Goal: Task Accomplishment & Management: Use online tool/utility

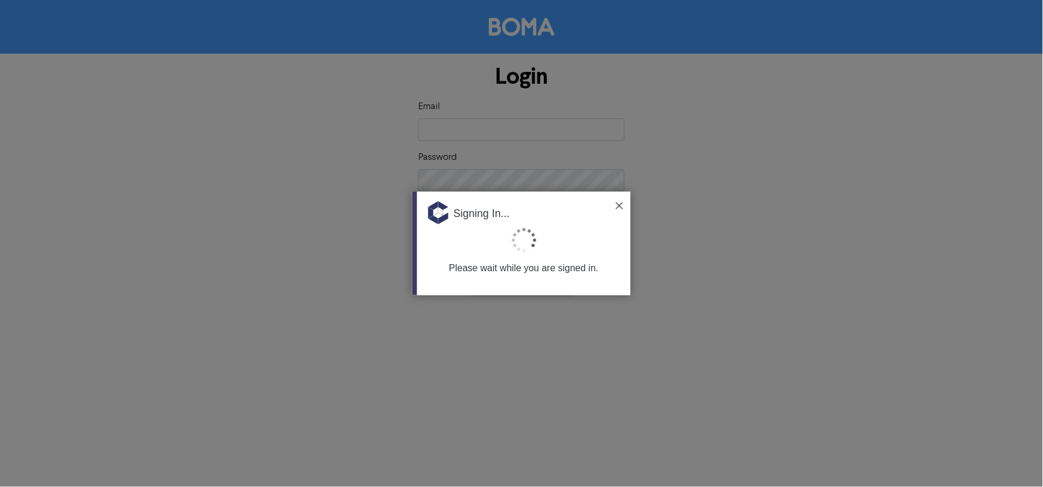
type input "[EMAIL_ADDRESS][DOMAIN_NAME]"
click at [329, 103] on div at bounding box center [521, 243] width 1043 height 487
click at [608, 204] on div "Signing In..." at bounding box center [524, 209] width 214 height 35
click at [619, 207] on img at bounding box center [619, 205] width 7 height 7
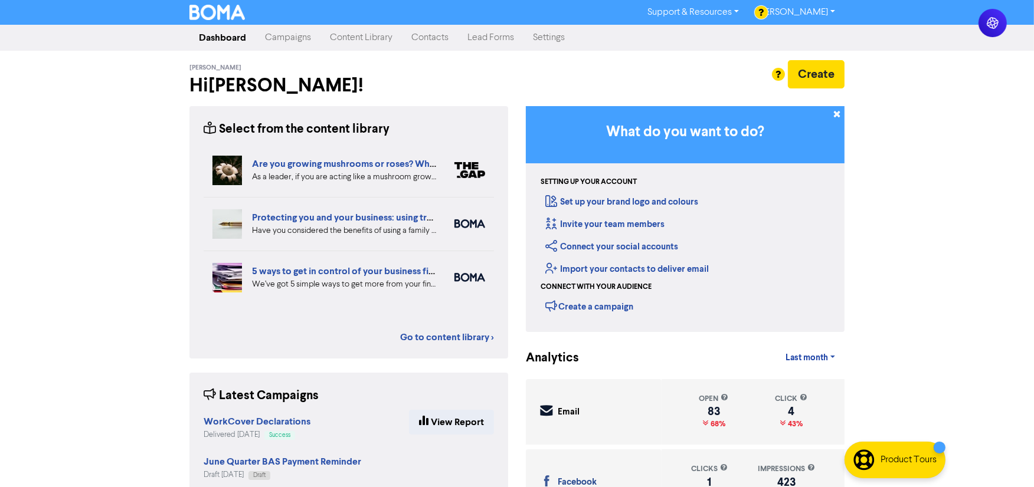
click at [255, 54] on div "[PERSON_NAME] Hi [PERSON_NAME] ! Create" at bounding box center [516, 78] width 655 height 55
click at [265, 44] on link "Campaigns" at bounding box center [287, 38] width 65 height 24
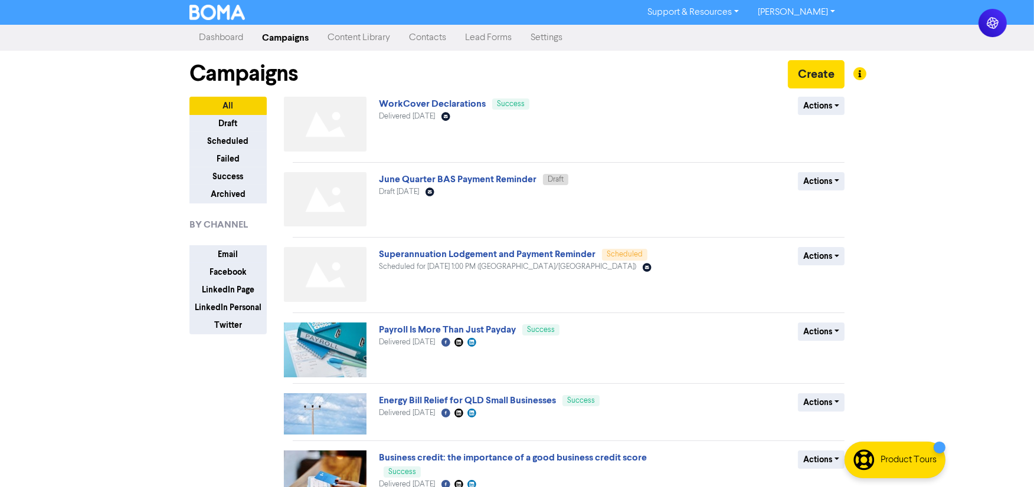
drag, startPoint x: 265, startPoint y: 44, endPoint x: 275, endPoint y: 40, distance: 10.8
click at [266, 44] on link "Campaigns" at bounding box center [284, 38] width 65 height 24
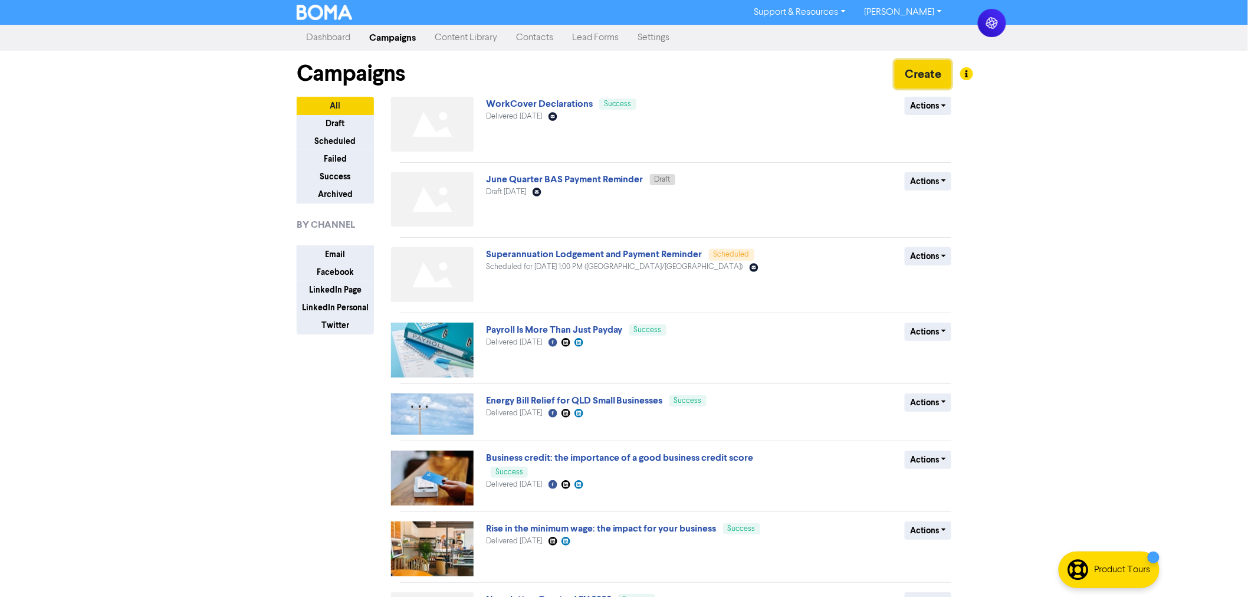
click at [914, 73] on button "Create" at bounding box center [923, 74] width 57 height 28
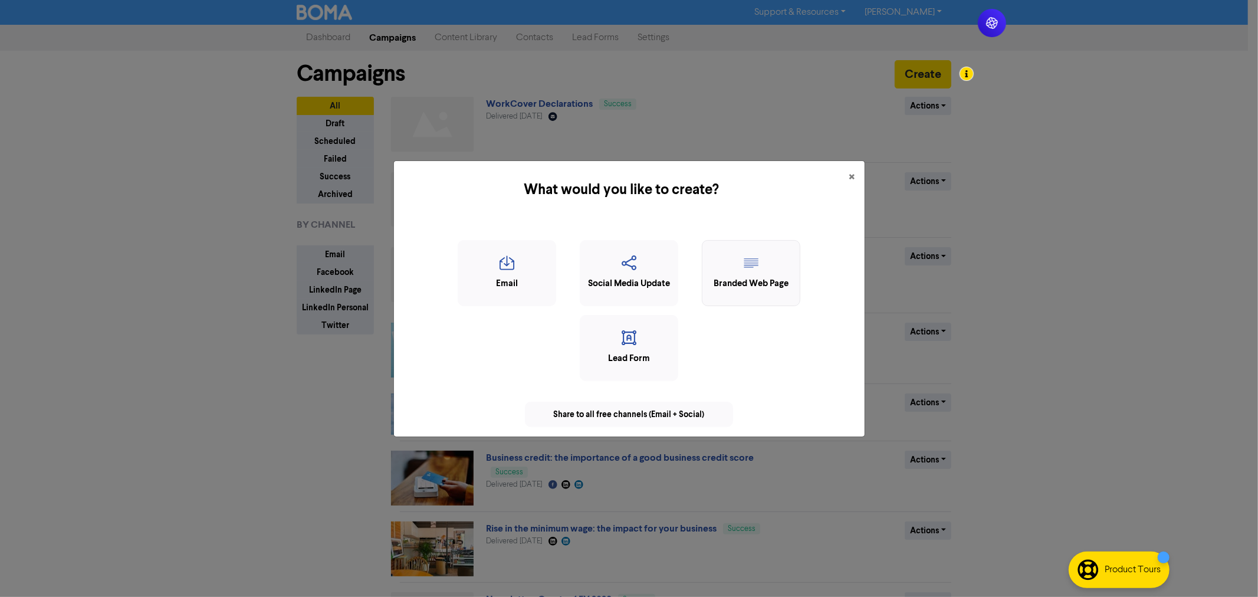
click at [749, 263] on icon "button" at bounding box center [752, 266] width 86 height 22
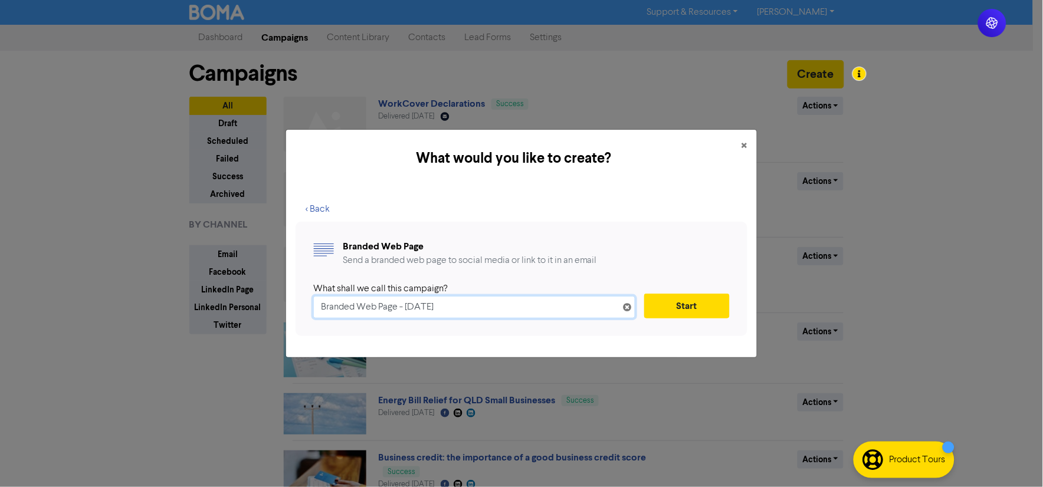
click at [403, 309] on input "Branded Web Page - [DATE]" at bounding box center [474, 307] width 322 height 22
paste input "Important Workplace Law Changes from [DATE]"
drag, startPoint x: 467, startPoint y: 307, endPoint x: 556, endPoint y: 311, distance: 89.8
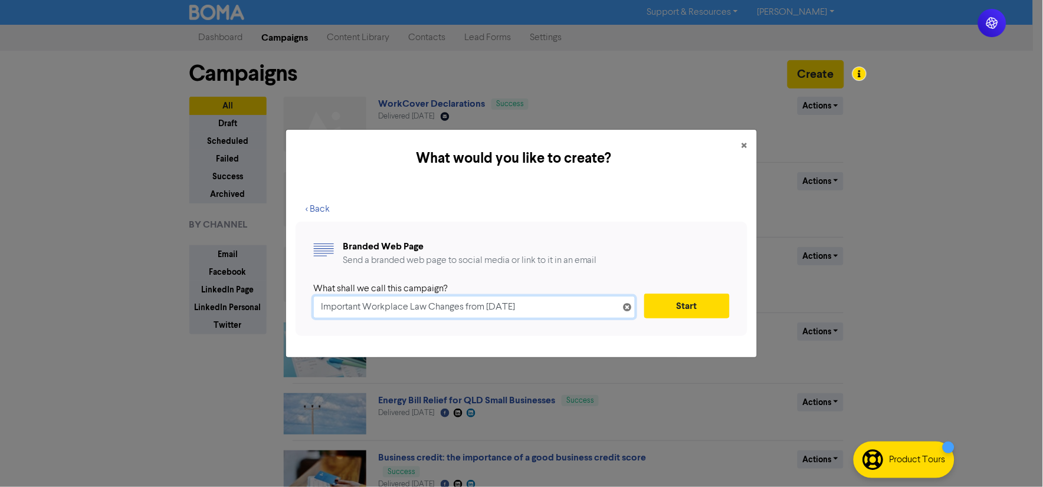
click at [556, 311] on input "Important Workplace Law Changes from [DATE]" at bounding box center [474, 307] width 322 height 22
type input "Important Workplace Law Changes"
click at [683, 307] on button "Start" at bounding box center [687, 306] width 86 height 25
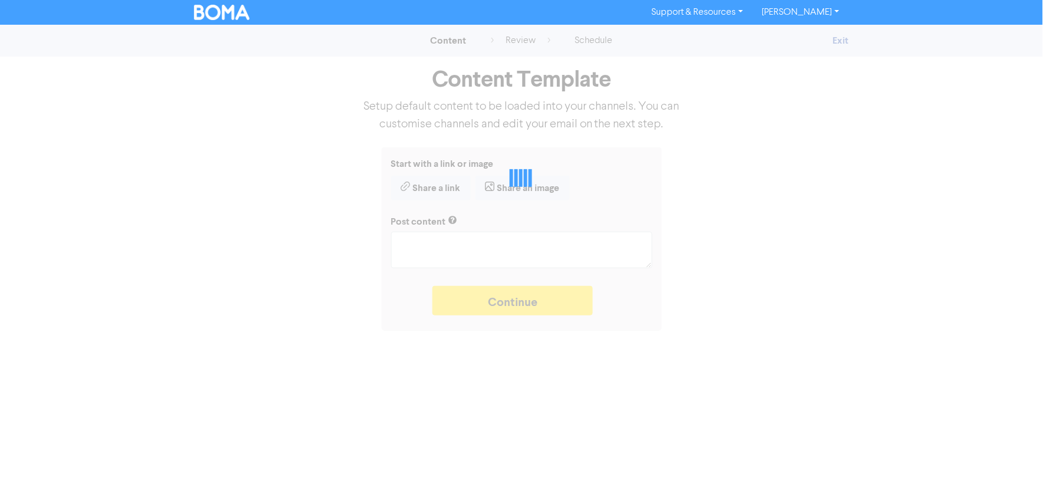
type textarea "x"
type textarea "Write your summary intro here..."
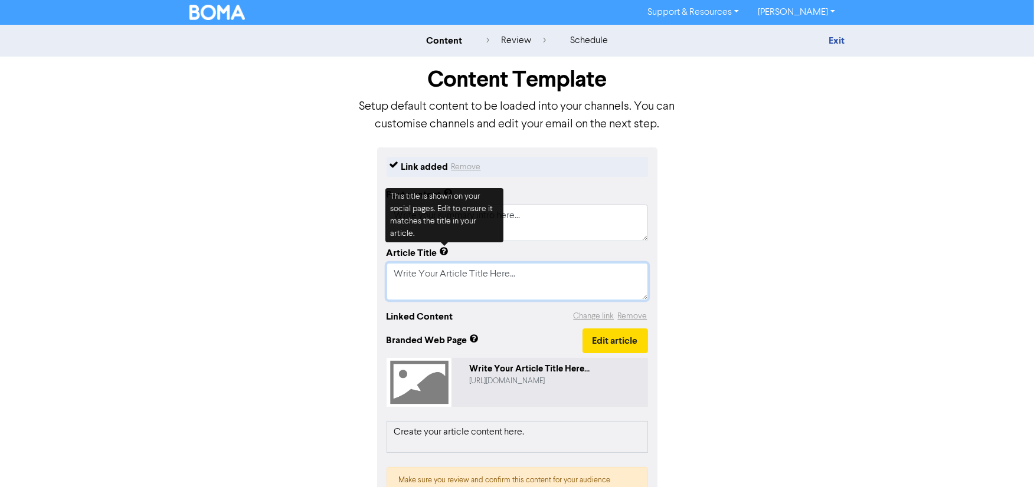
click at [419, 283] on textarea "Write Your Article Title Here..." at bounding box center [516, 281] width 261 height 37
paste textarea "Important Workplace Law Changes from [DATE]"
type textarea "x"
type textarea "Write Important Workplace Law Changes from [DATE]Your Article Title Here..."
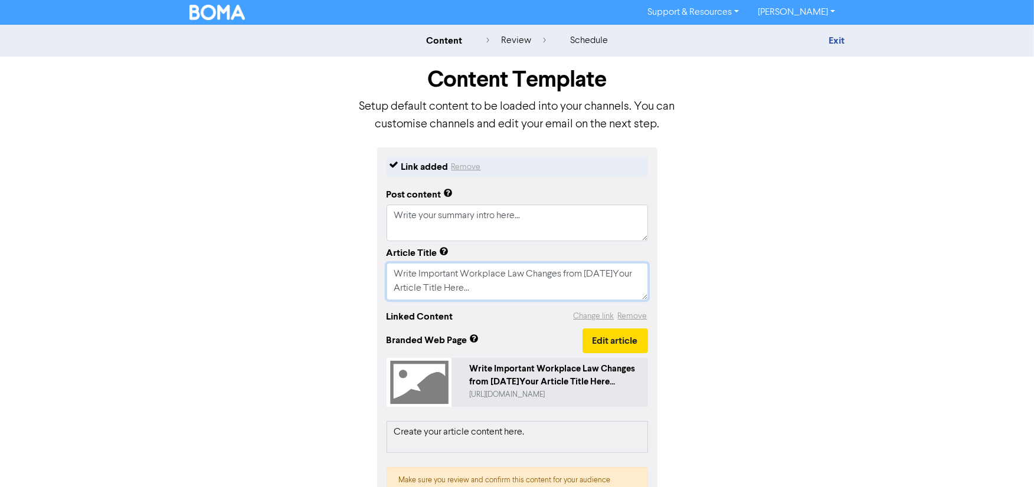
drag, startPoint x: 537, startPoint y: 289, endPoint x: 381, endPoint y: 270, distance: 157.5
click at [383, 270] on div "Link added Remove Post content Write your summary intro here... Article Title W…" at bounding box center [517, 351] width 280 height 409
paste textarea "Important Workplace Law Changes from [DATE]"
type textarea "x"
type textarea "Important Workplace Law Changes from [DATE]"
